Goal: Entertainment & Leisure: Consume media (video, audio)

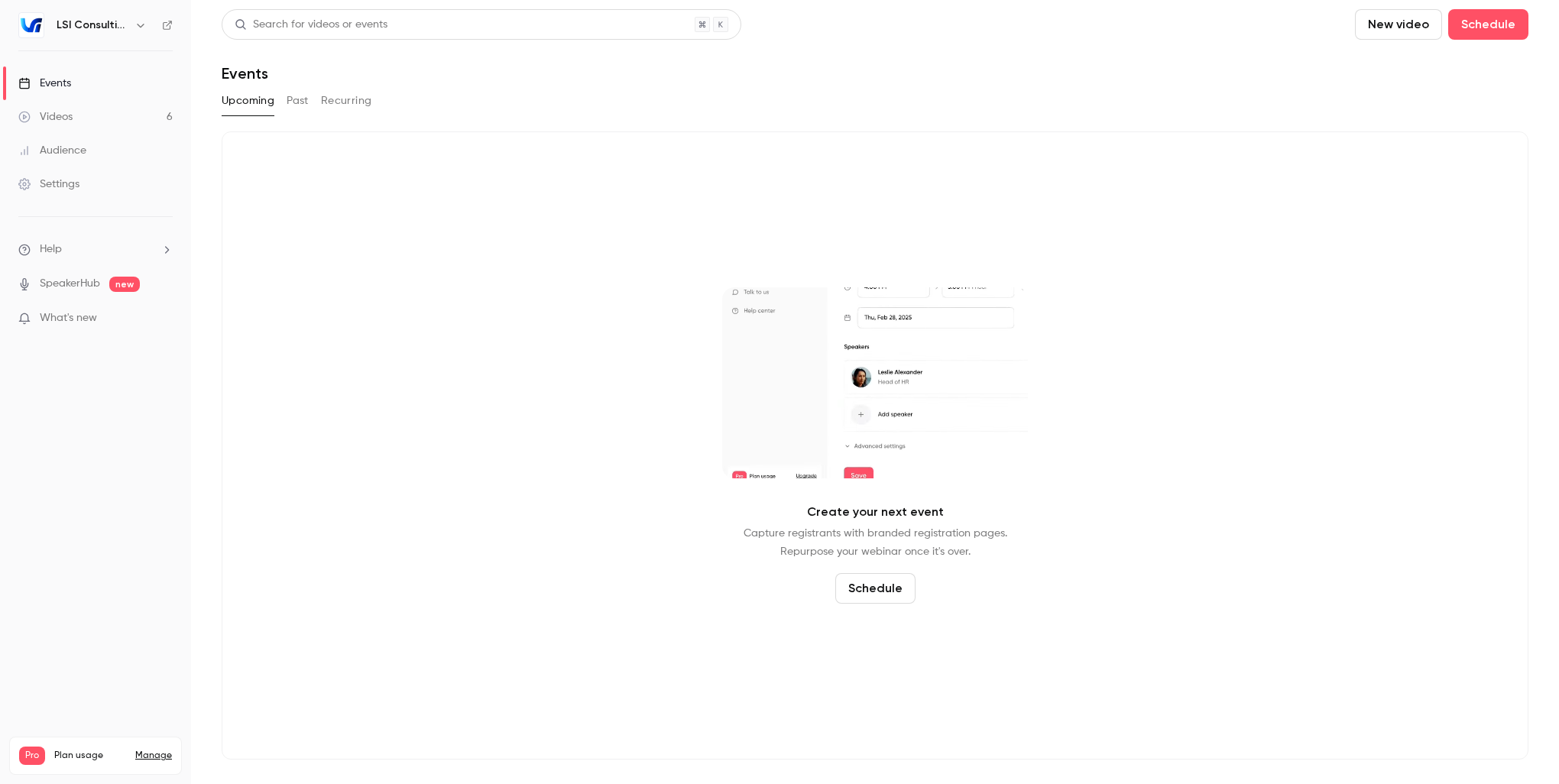
drag, startPoint x: 67, startPoint y: 123, endPoint x: 104, endPoint y: 121, distance: 37.1
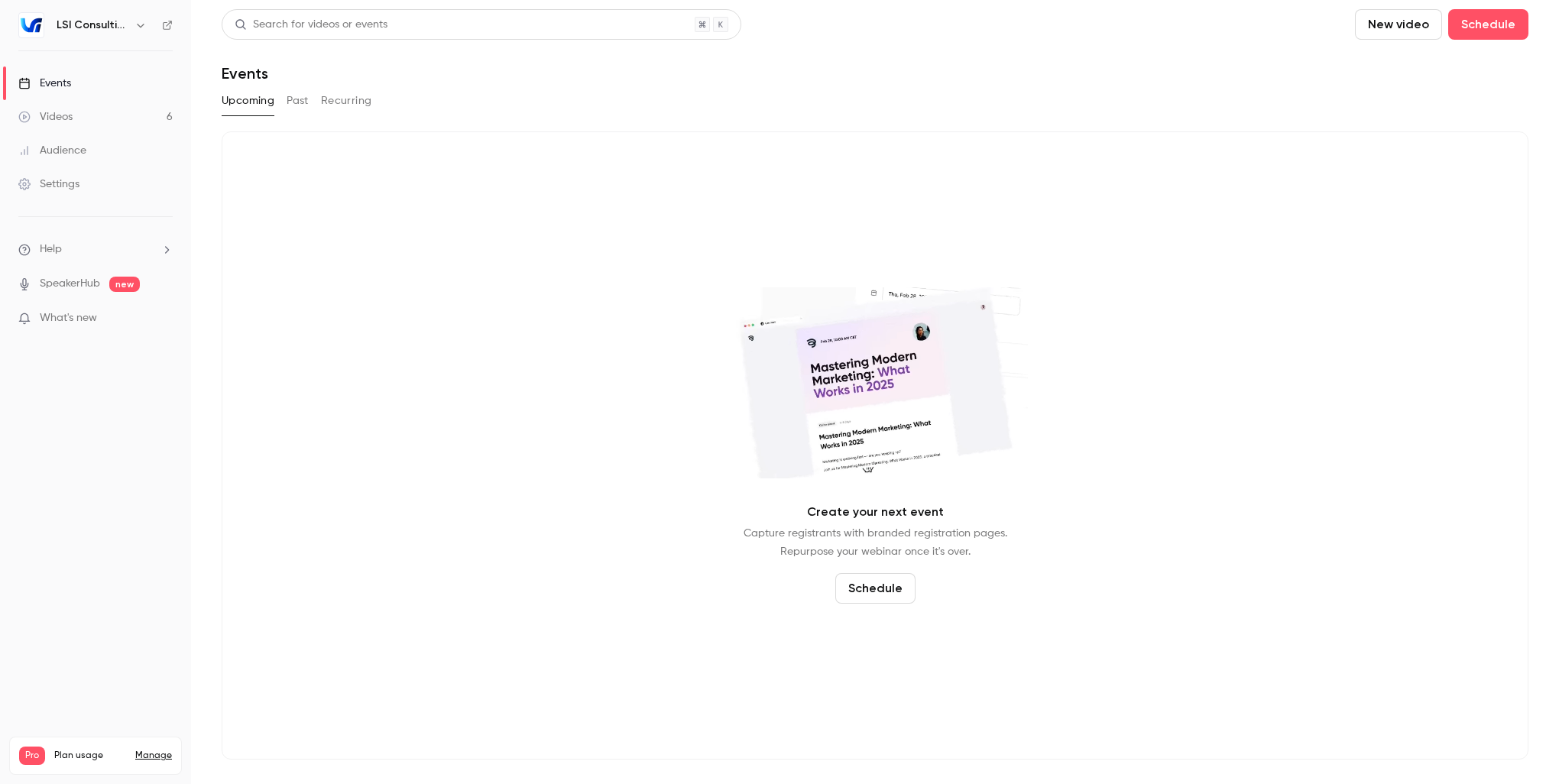
click at [67, 123] on div "Videos" at bounding box center [45, 116] width 54 height 15
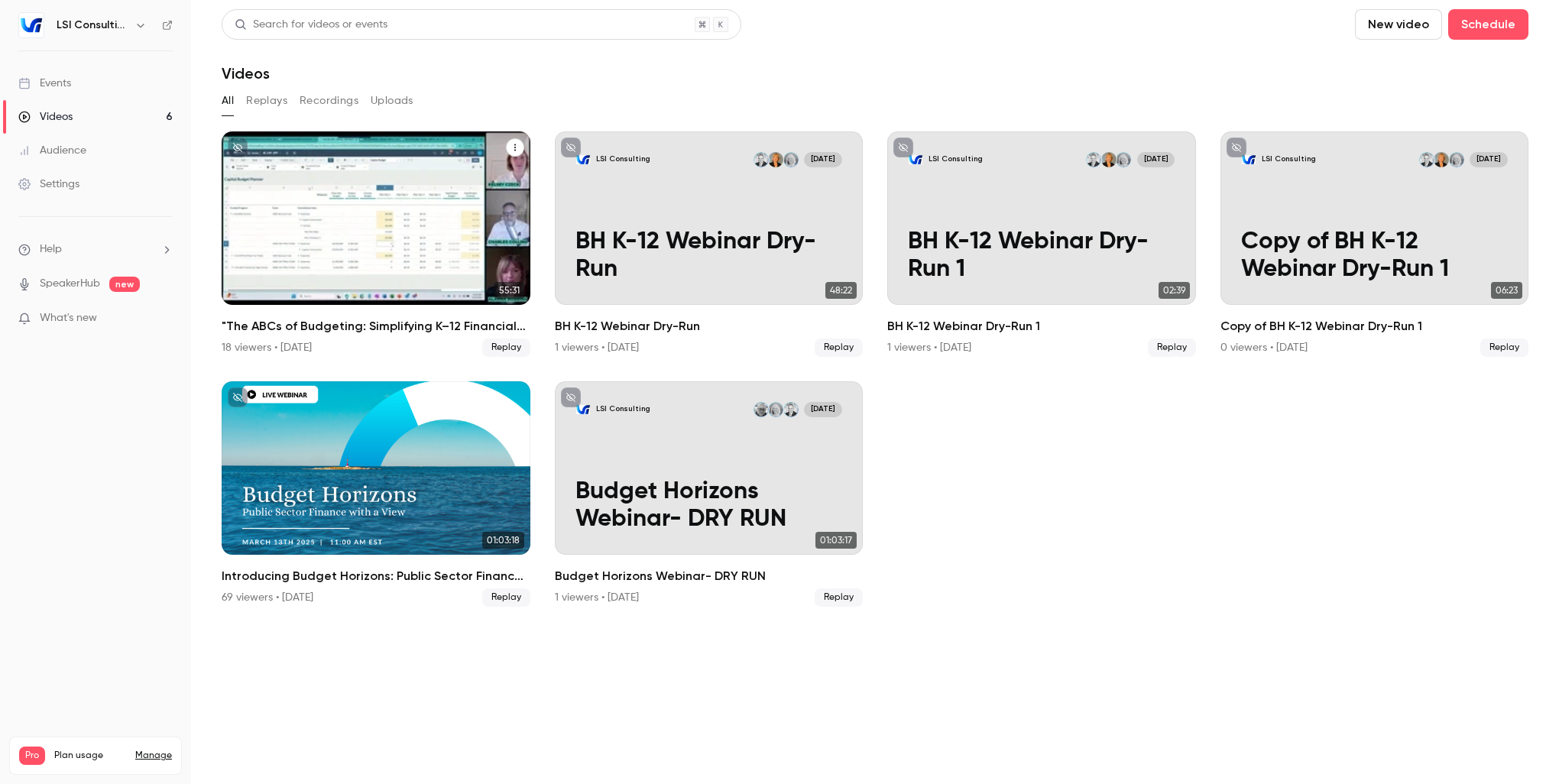
click at [349, 192] on div "Videos" at bounding box center [376, 218] width 309 height 173
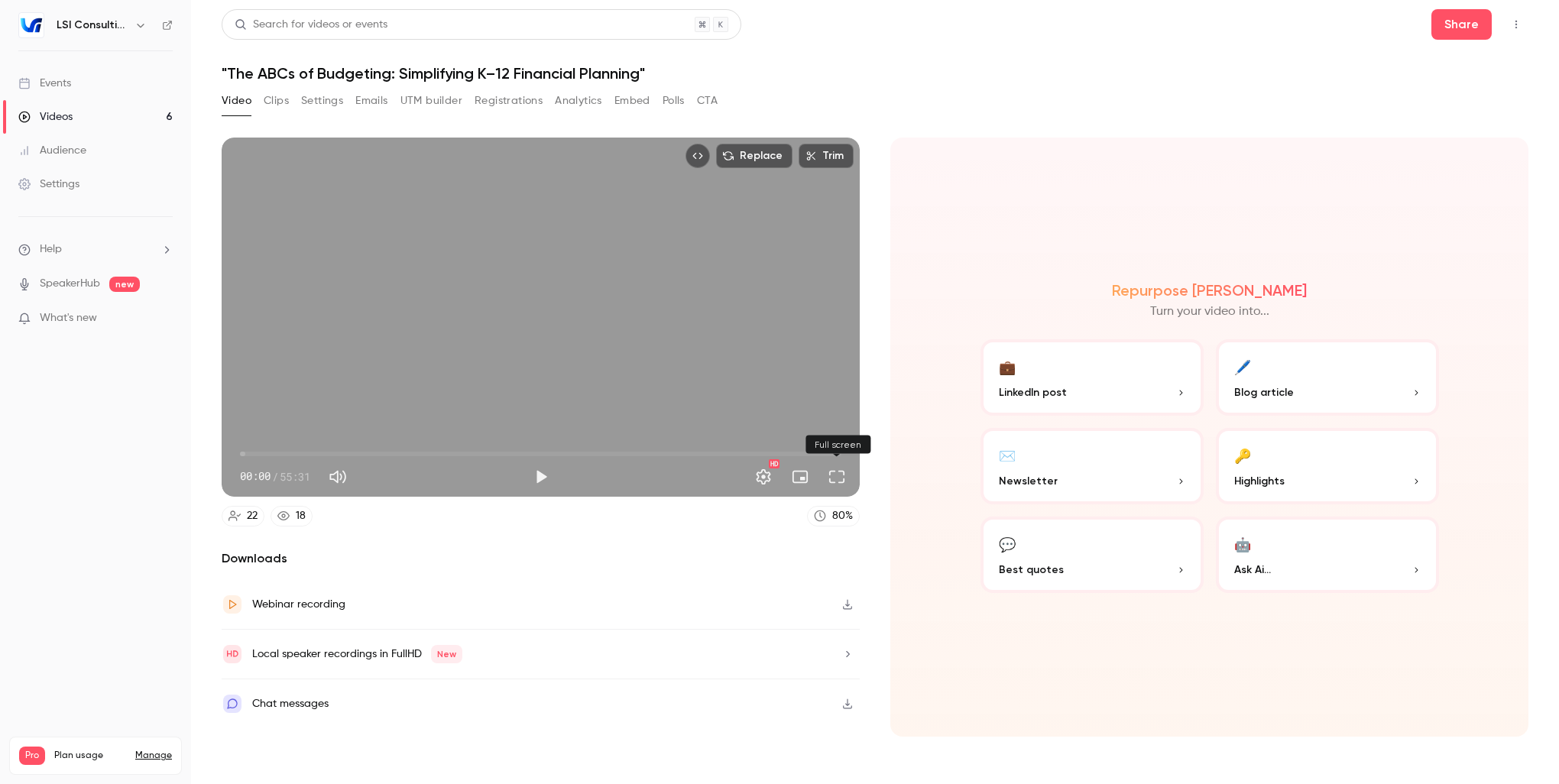
click at [841, 480] on button "Full screen" at bounding box center [837, 477] width 31 height 31
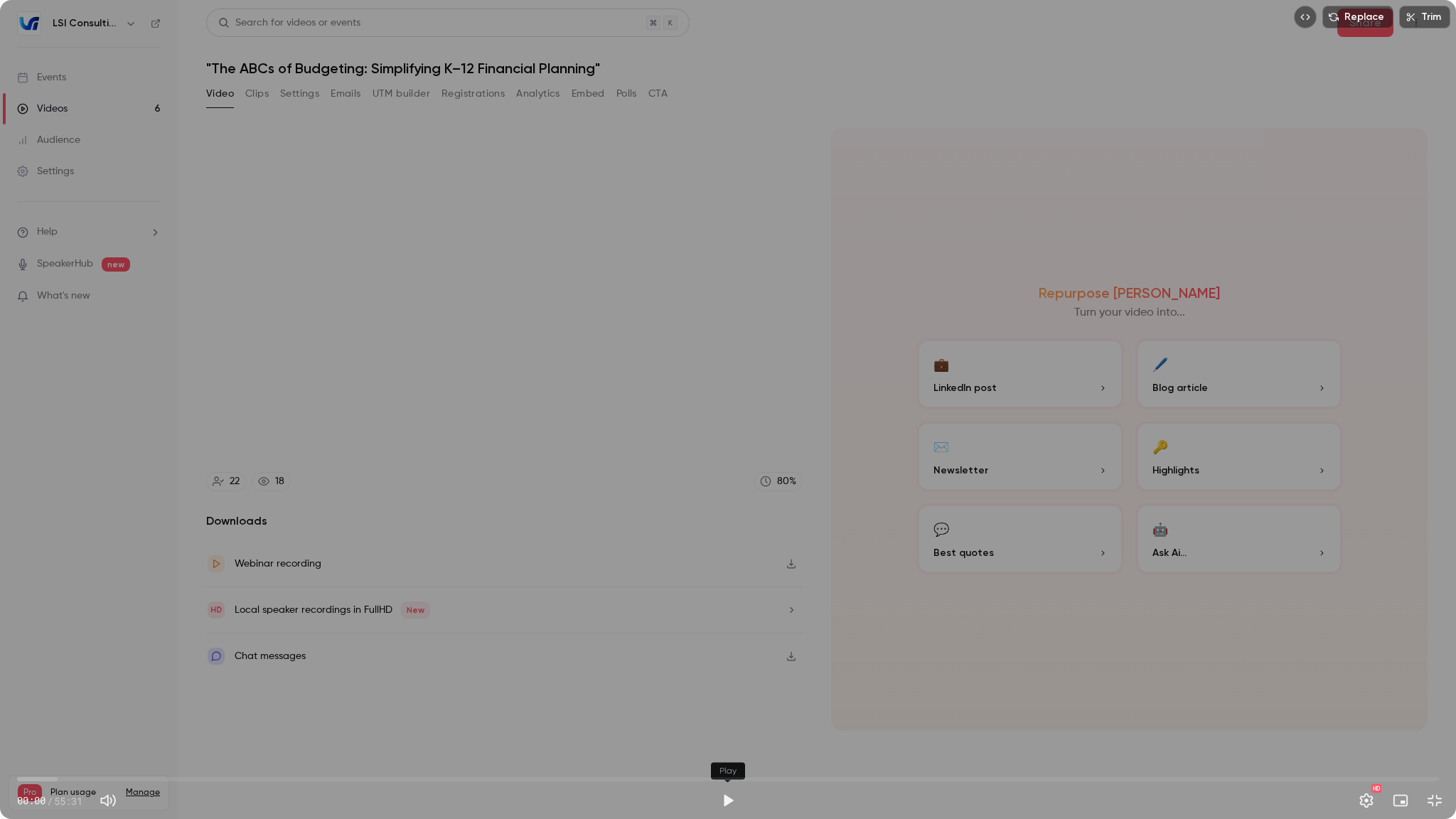
drag, startPoint x: 725, startPoint y: 800, endPoint x: 674, endPoint y: 799, distance: 51.0
click at [725, 729] on button "Play" at bounding box center [728, 800] width 29 height 29
type input "***"
click at [113, 729] on button "Mute" at bounding box center [108, 800] width 29 height 29
type input "*"
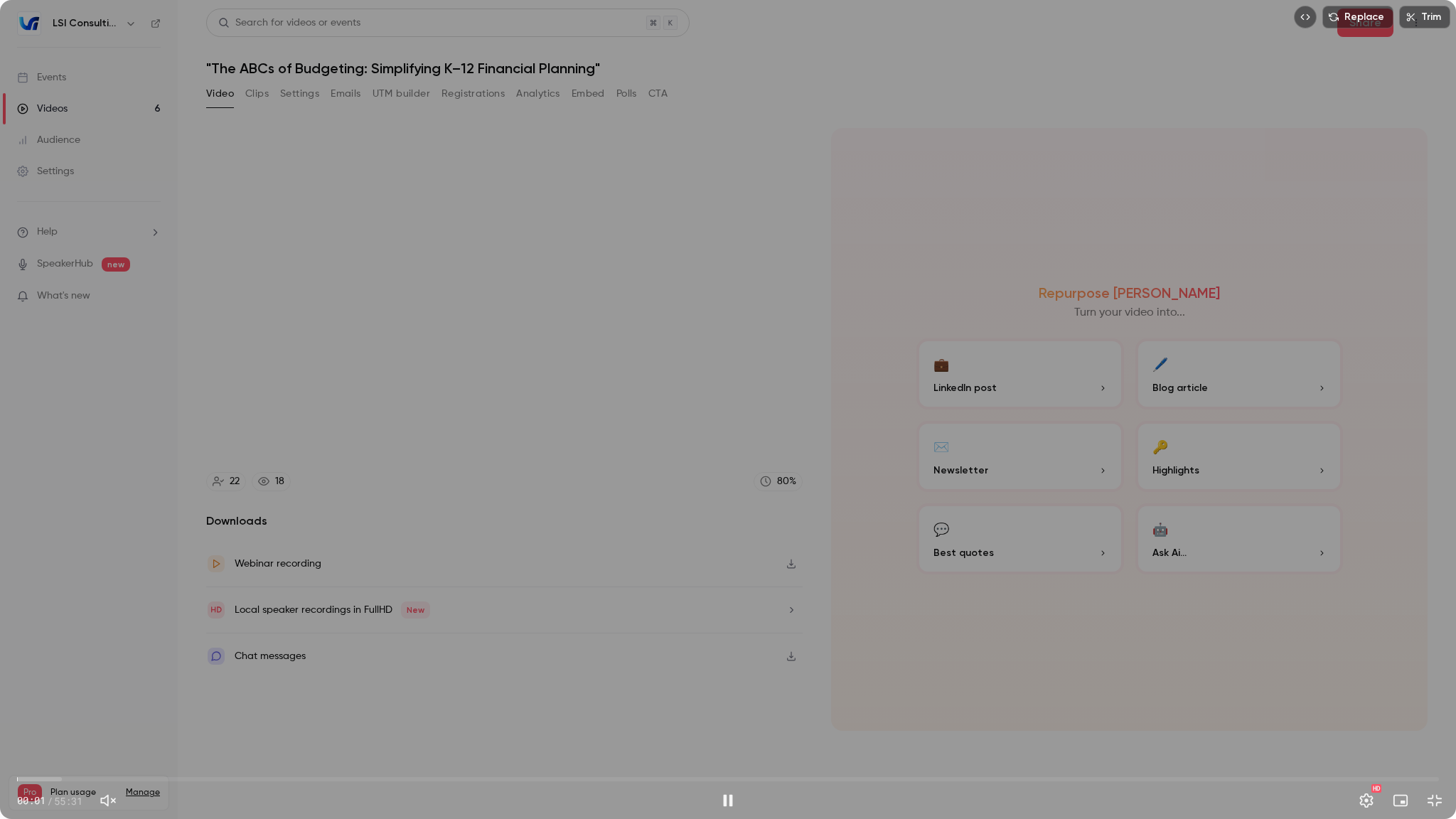
drag, startPoint x: 128, startPoint y: 797, endPoint x: 102, endPoint y: 799, distance: 26.1
click at [102, 729] on div at bounding box center [110, 800] width 32 height 29
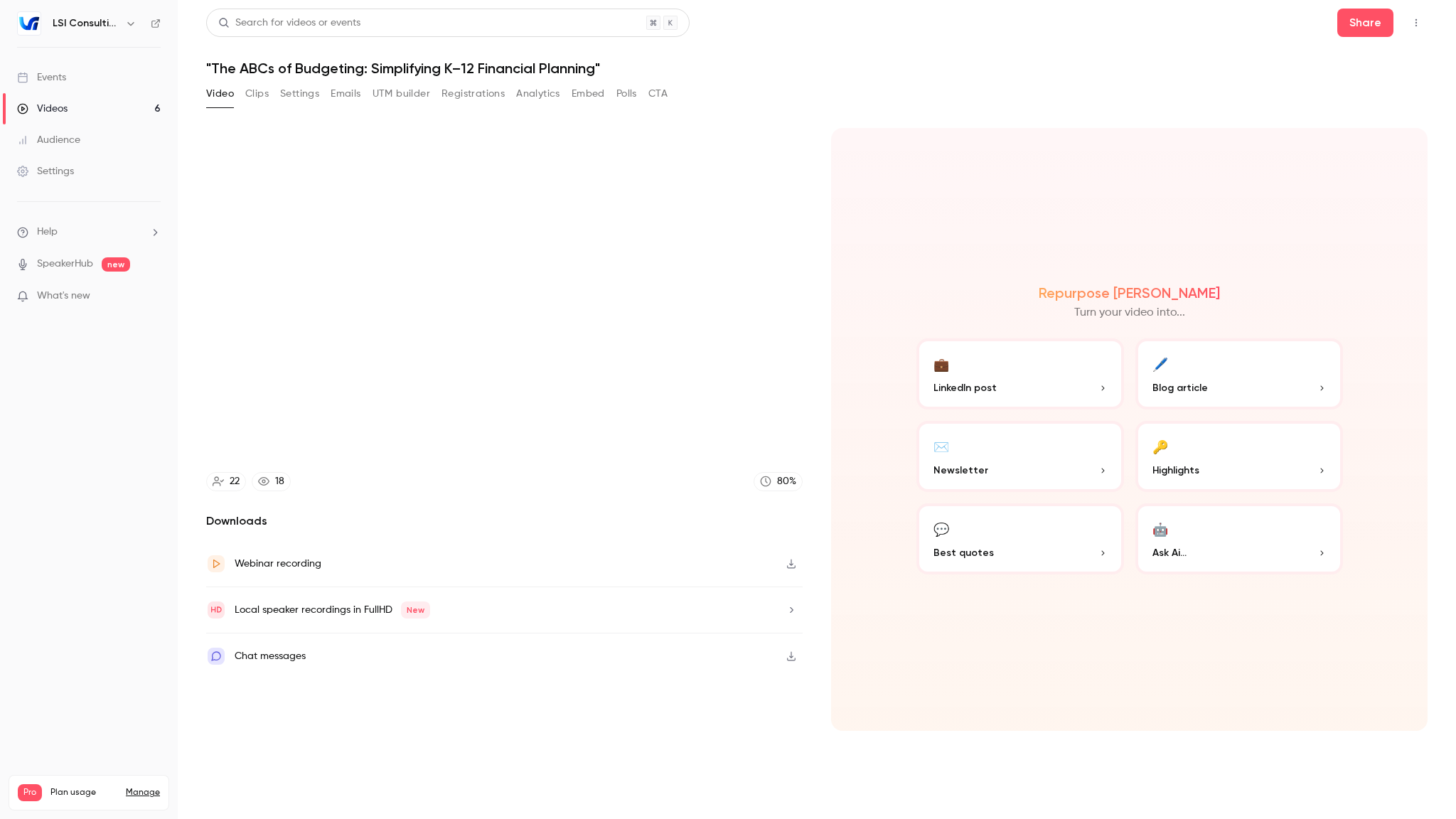
type input "******"
